Goal: Download file/media

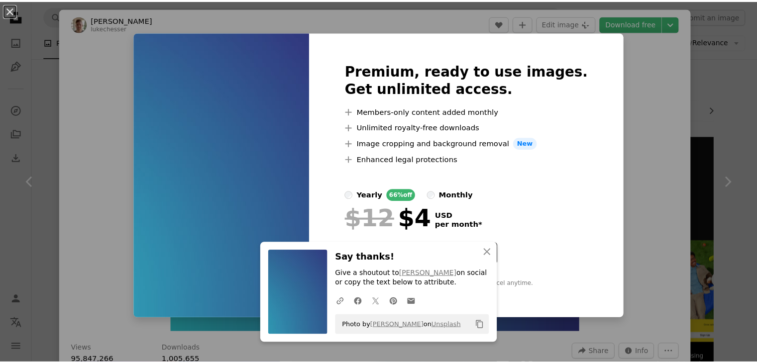
scroll to position [30, 0]
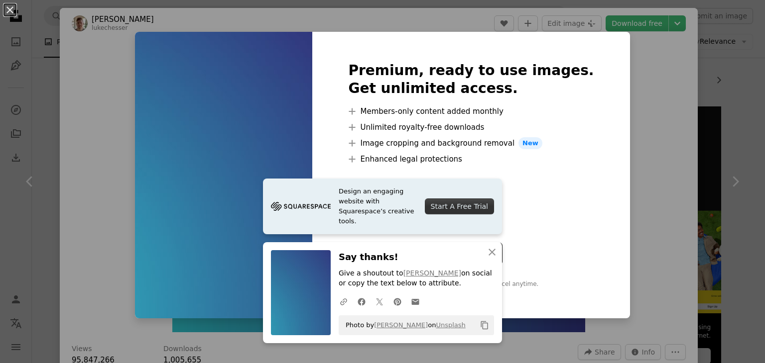
click at [729, 37] on div "An X shape Premium, ready to use images. Get unlimited access. A plus sign Memb…" at bounding box center [382, 181] width 765 height 363
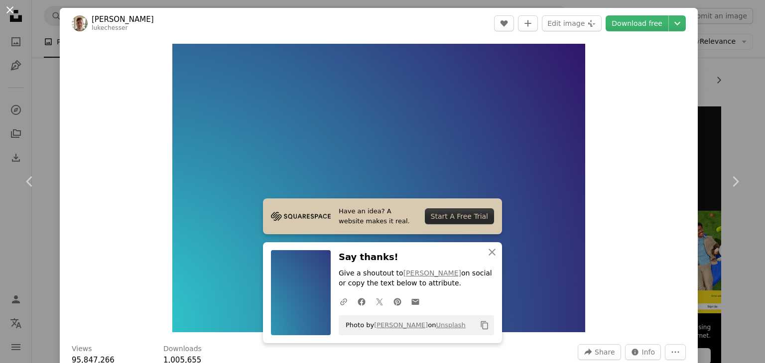
click at [4, 8] on button "An X shape" at bounding box center [10, 10] width 12 height 12
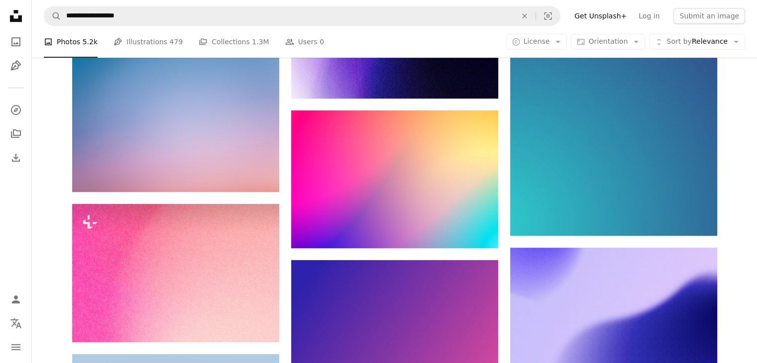
scroll to position [629, 0]
